Goal: Task Accomplishment & Management: Manage account settings

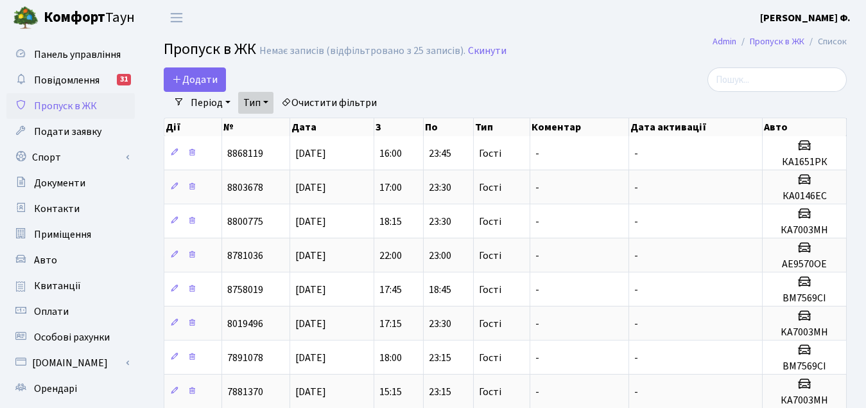
select select "25"
click at [808, 16] on b "[PERSON_NAME] Ф." at bounding box center [805, 18] width 91 height 14
click at [806, 34] on link "Мій обліковий запис" at bounding box center [786, 40] width 128 height 20
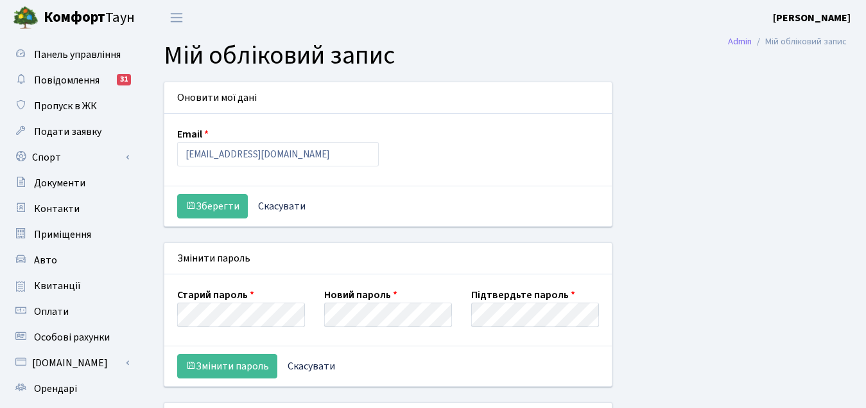
select select
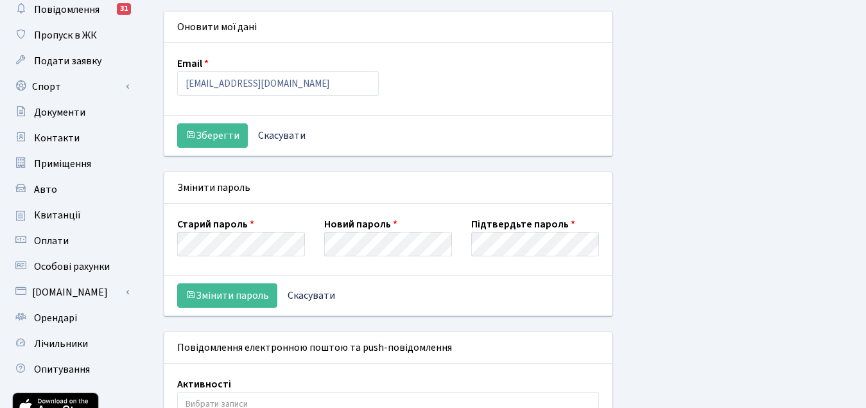
scroll to position [58, 0]
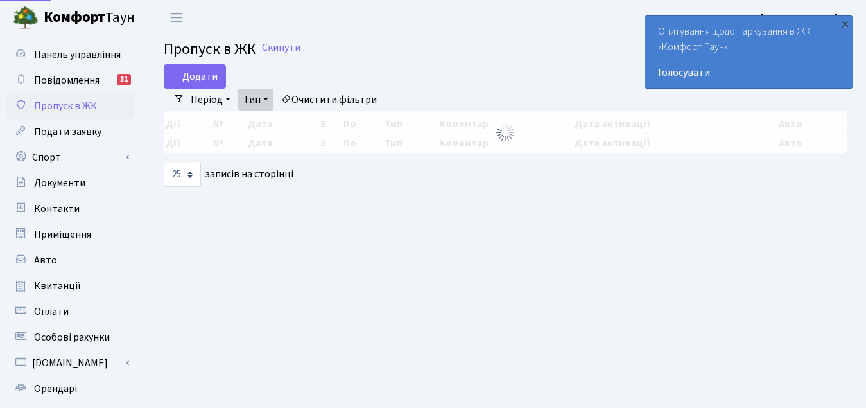
select select "25"
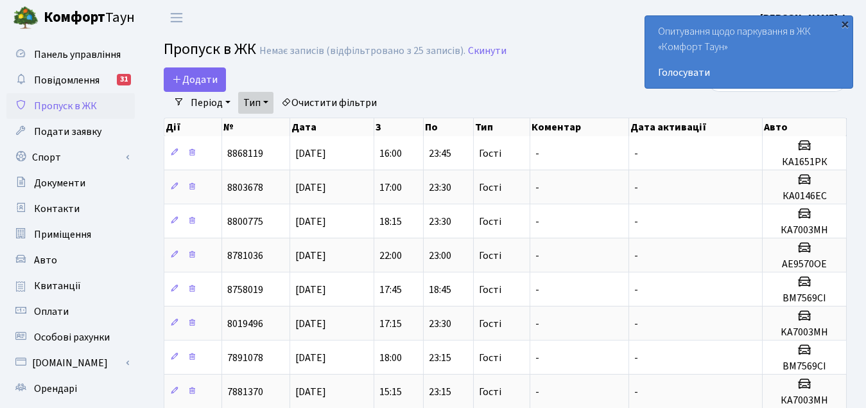
click at [845, 24] on div "×" at bounding box center [844, 23] width 13 height 13
